Goal: Task Accomplishment & Management: Use online tool/utility

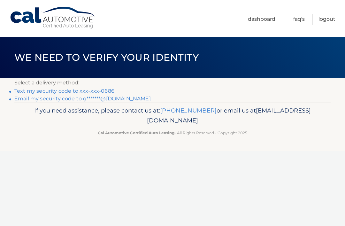
click at [47, 101] on link "Email my security code to g*******@yahoo.com" at bounding box center [82, 99] width 136 height 6
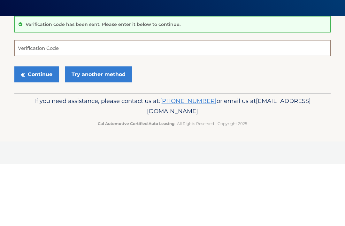
click at [30, 102] on input "Verification Code" at bounding box center [172, 110] width 316 height 16
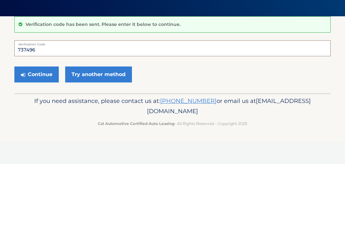
type input "737496"
click at [47, 128] on button "Continue" at bounding box center [36, 136] width 44 height 16
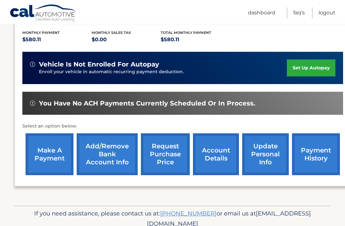
scroll to position [139, 0]
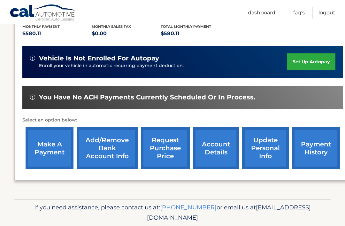
click at [50, 149] on link "make a payment" at bounding box center [50, 148] width 48 height 42
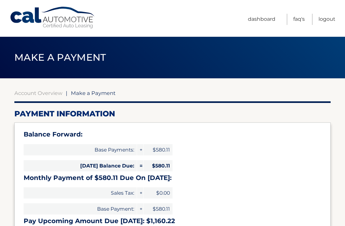
select select "OGVkOGM5YmItNjZiZi00MmNhLWIyMWQtYjgxZDUyN2Q4OTM1"
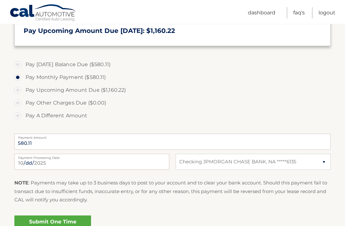
scroll to position [190, 0]
click at [55, 226] on link "Submit One Time Payment" at bounding box center [52, 225] width 77 height 20
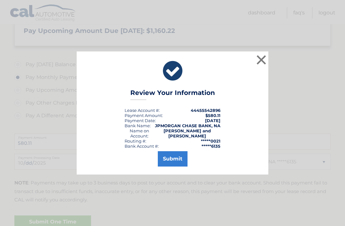
click at [175, 166] on button "Submit" at bounding box center [173, 158] width 30 height 15
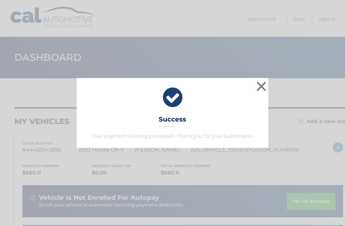
click at [265, 86] on button "×" at bounding box center [261, 86] width 13 height 13
